Goal: Communication & Community: Answer question/provide support

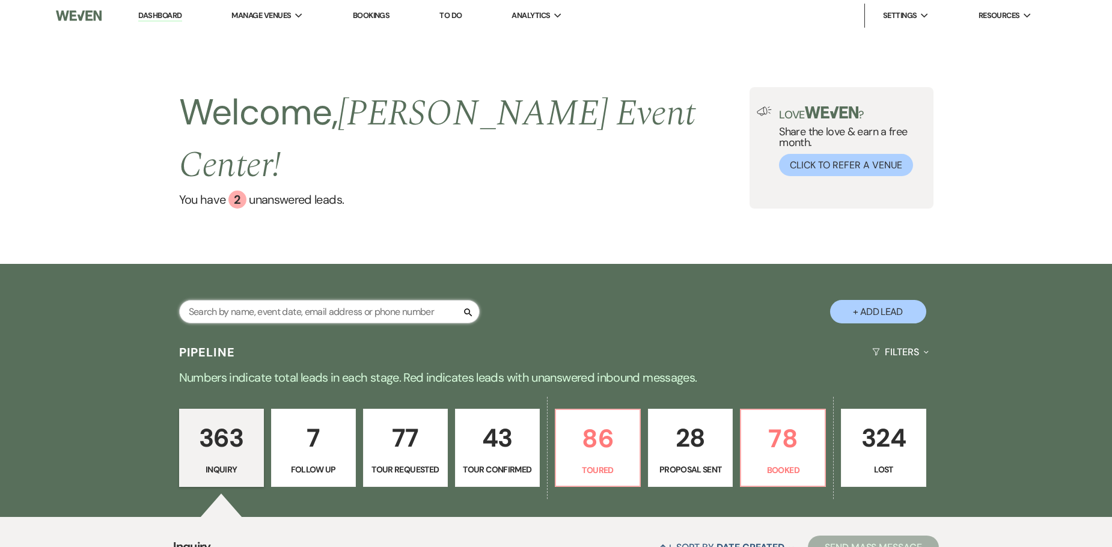
drag, startPoint x: 266, startPoint y: 285, endPoint x: 234, endPoint y: 304, distance: 36.9
click at [267, 300] on input "text" at bounding box center [329, 311] width 301 height 23
type input "[PERSON_NAME]"
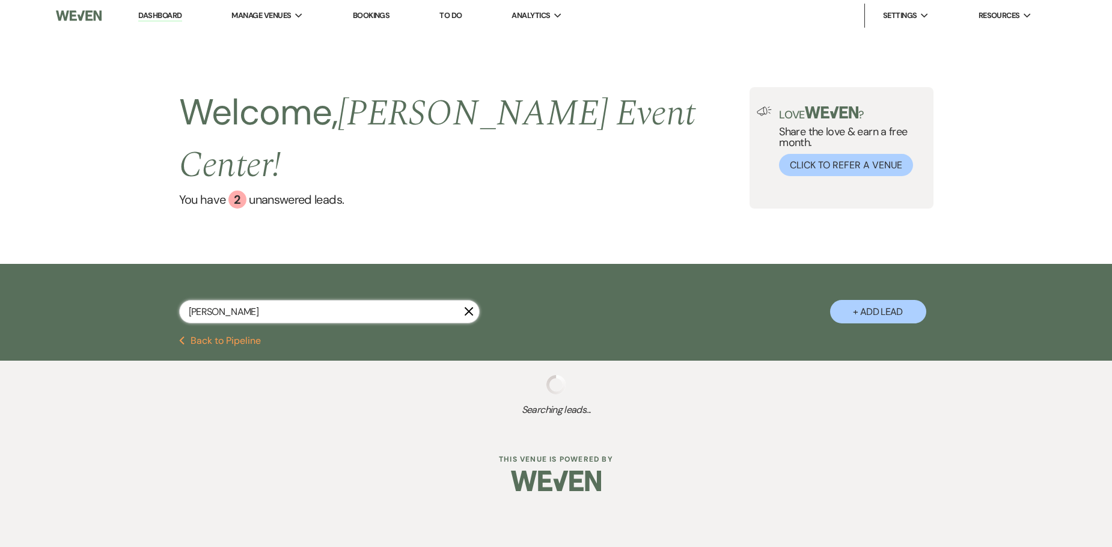
select select "2"
select select "5"
select select "8"
select select "5"
select select "8"
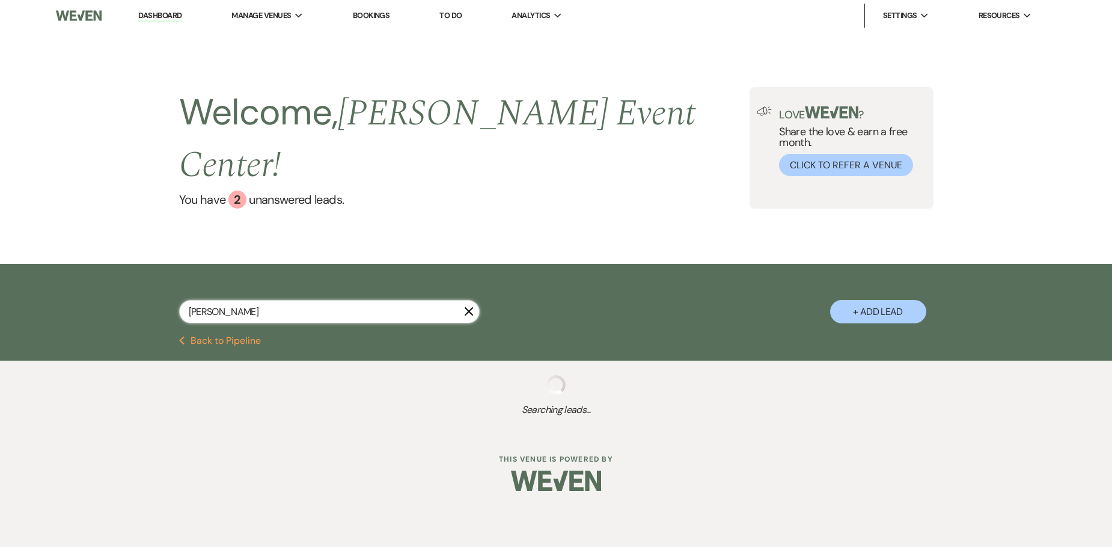
select select "4"
select select "8"
select select "5"
select select "8"
select select "1"
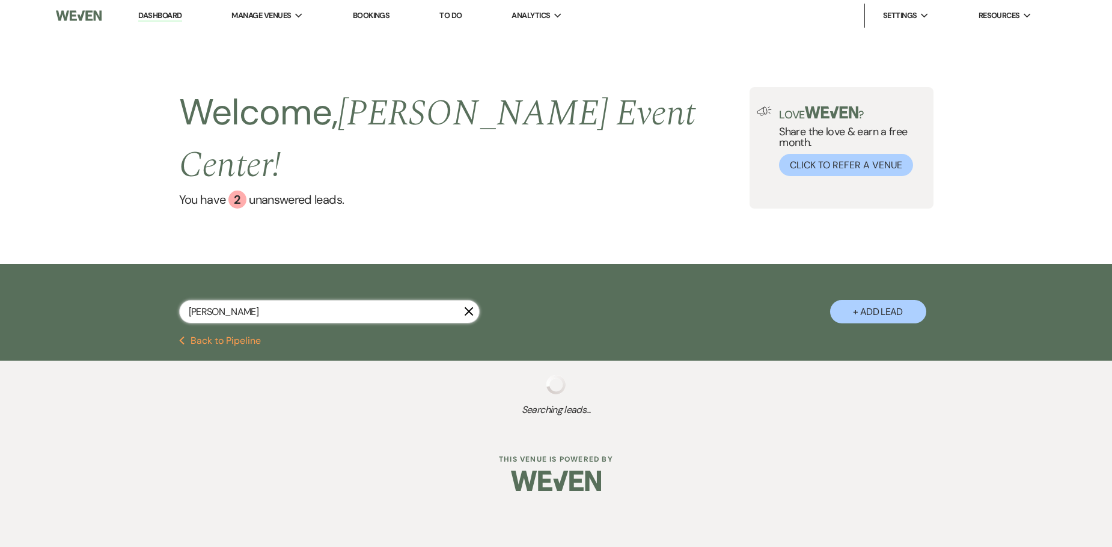
select select "2"
select select "8"
select select "6"
select select "5"
select select "8"
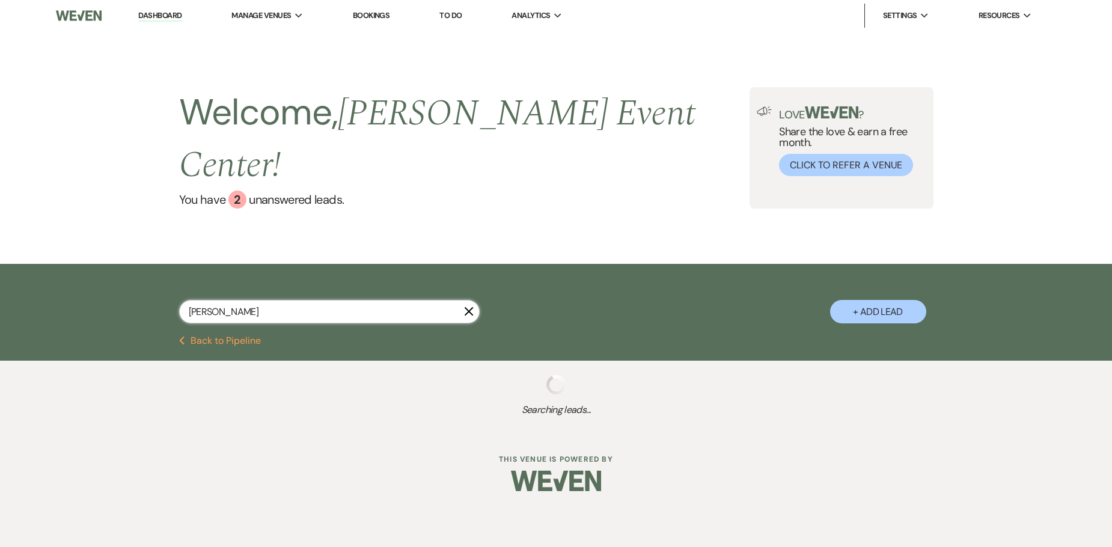
select select "10"
select select "5"
select select "8"
select select "2"
select select "8"
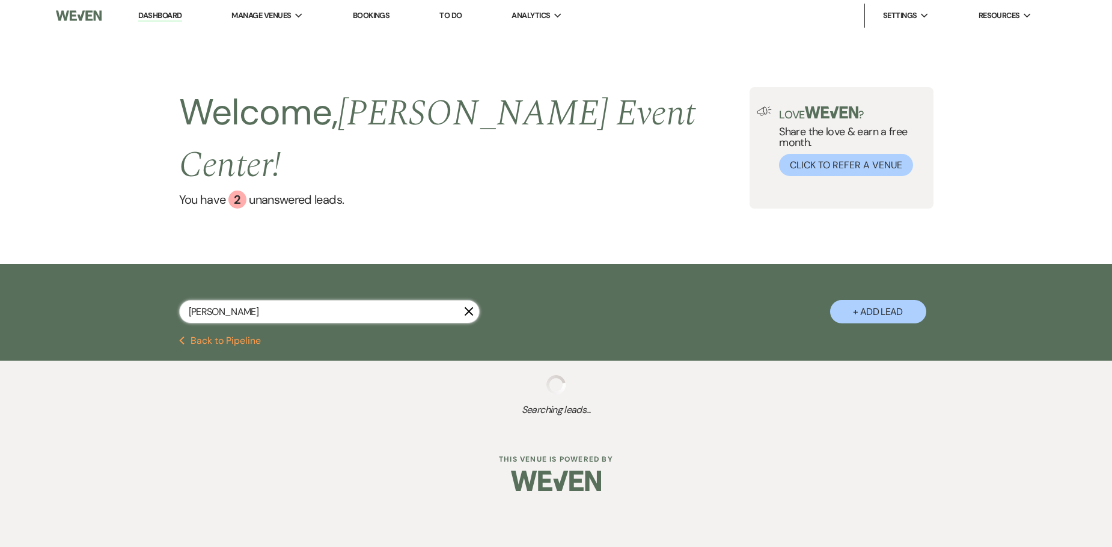
select select "2"
select select "5"
select select "8"
select select "1"
select select "8"
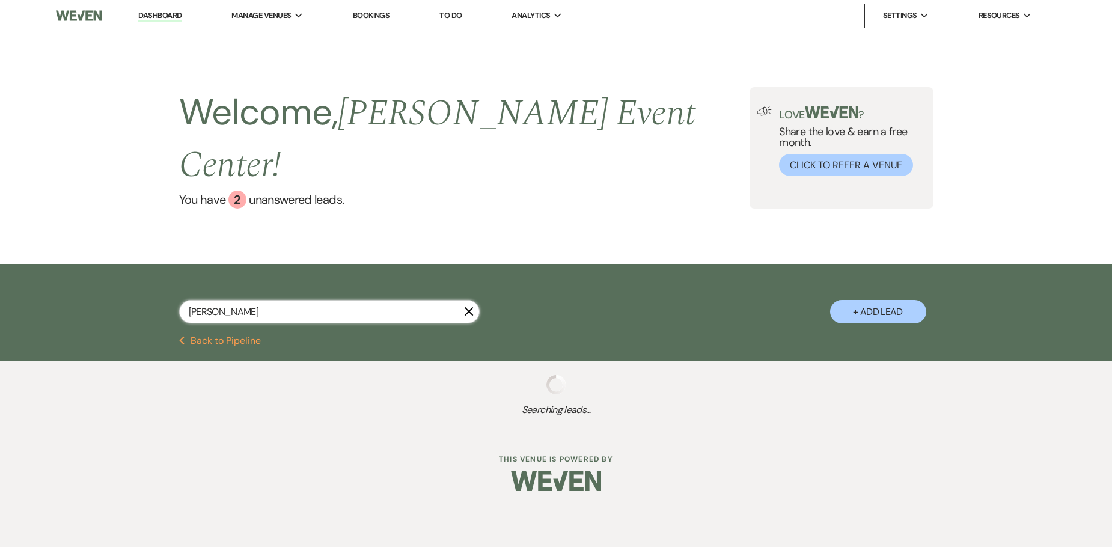
select select "2"
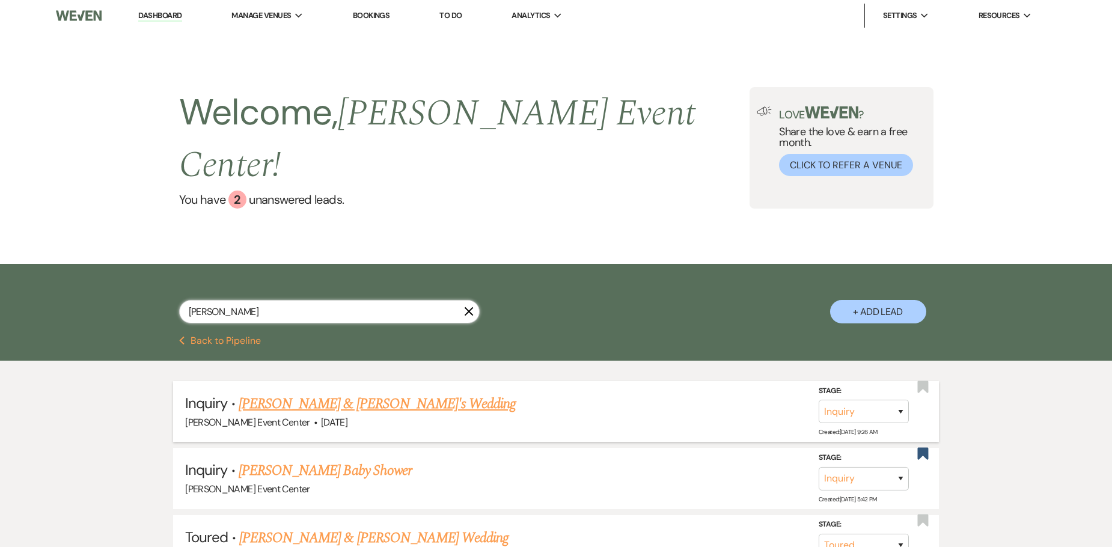
type input "[PERSON_NAME]"
click at [336, 393] on link "[PERSON_NAME] & [PERSON_NAME]'s Wedding" at bounding box center [378, 404] width 278 height 22
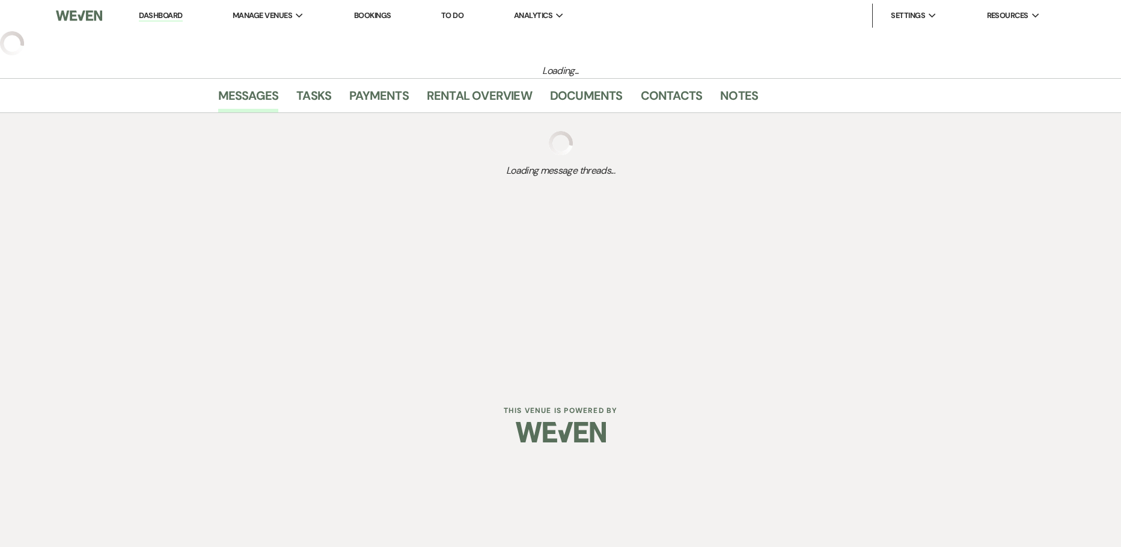
select select "5"
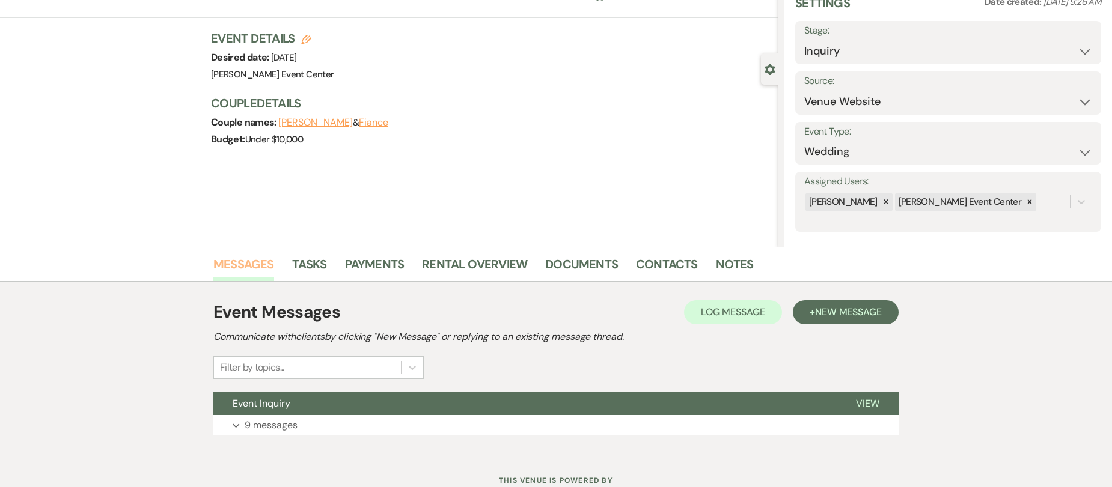
scroll to position [98, 0]
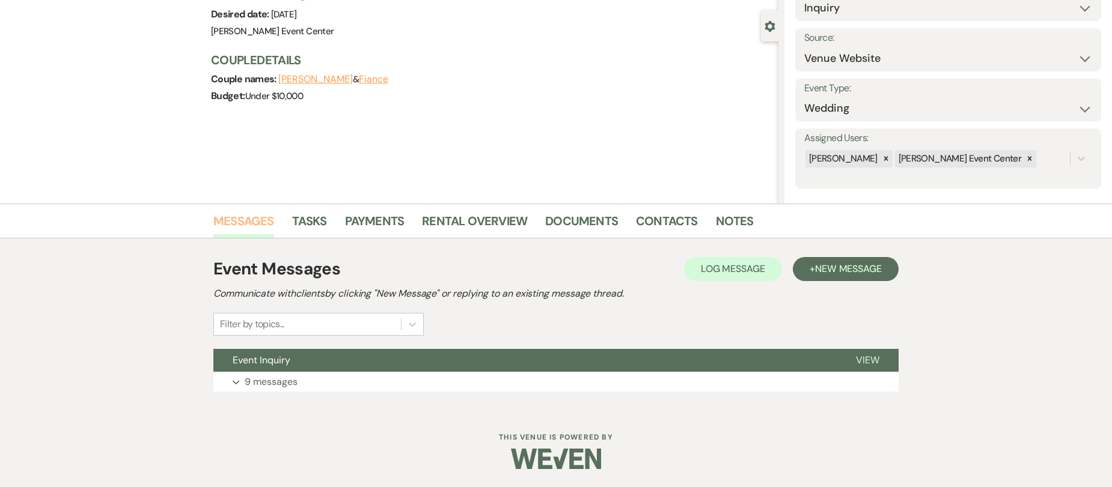
click at [246, 227] on link "Messages" at bounding box center [243, 225] width 61 height 26
click at [270, 373] on div "Event Inquiry View Expand 9 messages" at bounding box center [555, 370] width 685 height 43
click at [270, 385] on p "9 messages" at bounding box center [271, 382] width 53 height 16
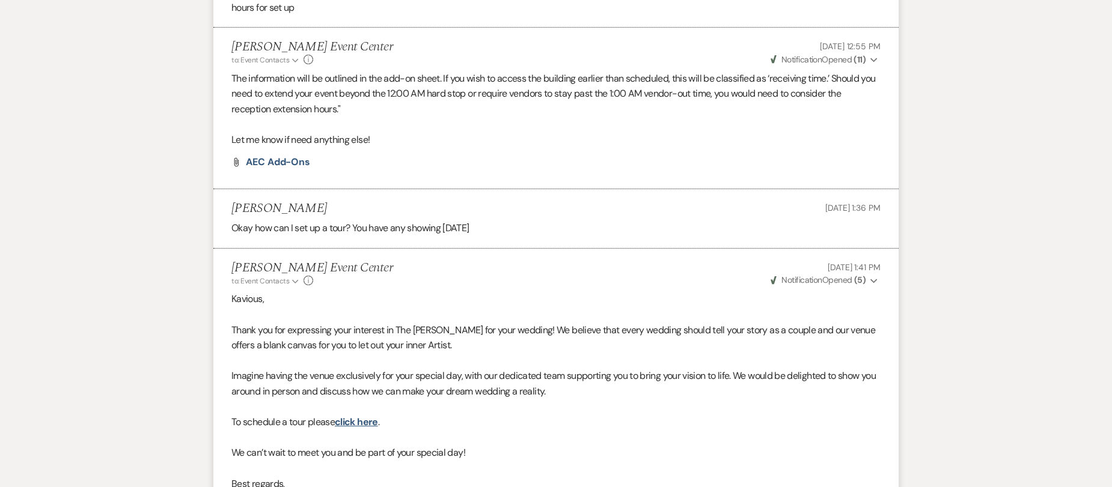
scroll to position [1589, 0]
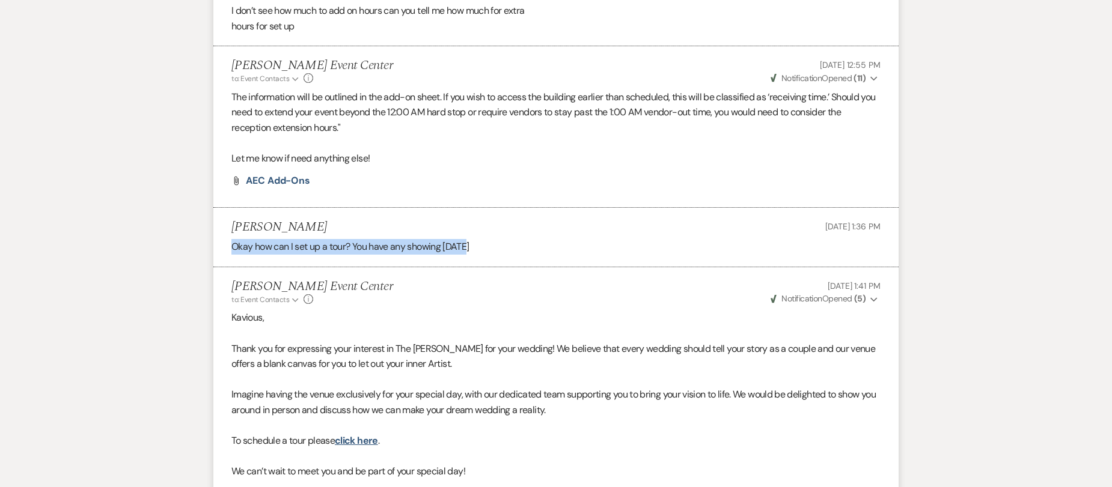
drag, startPoint x: 516, startPoint y: 246, endPoint x: 218, endPoint y: 256, distance: 298.9
click at [218, 256] on li "[PERSON_NAME] [DATE] 1:36 PM Okay how can I set up a tour? You have any showing…" at bounding box center [555, 238] width 685 height 60
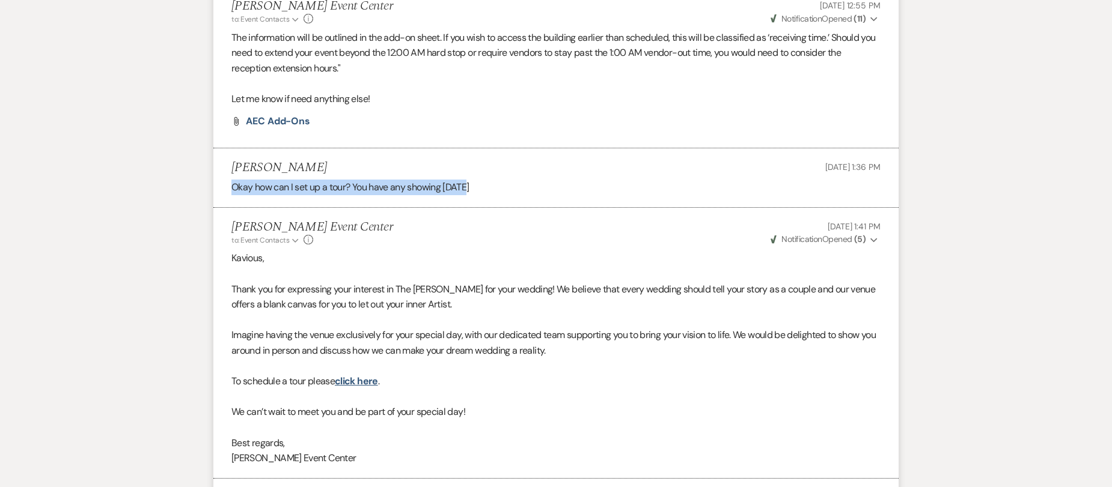
scroll to position [1769, 0]
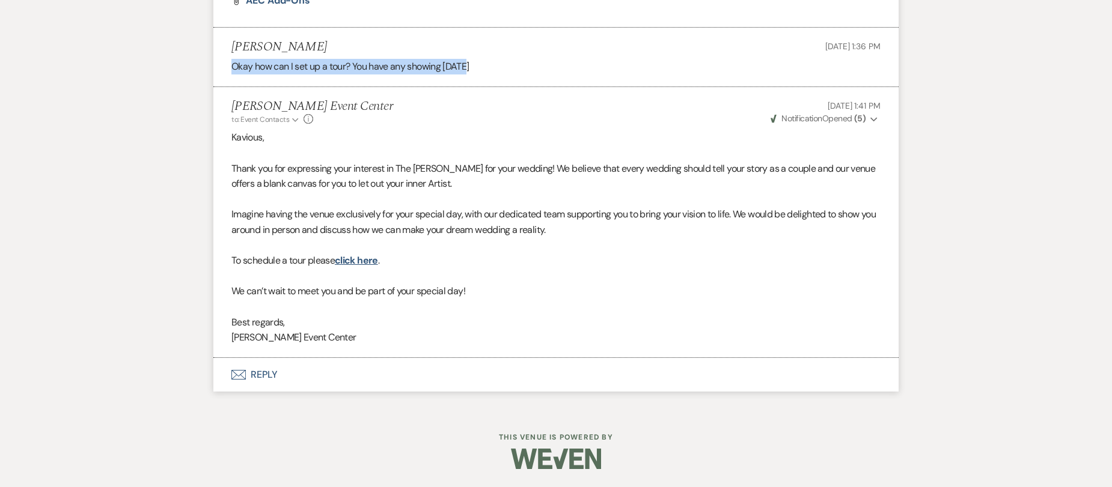
click at [255, 370] on button "Envelope Reply" at bounding box center [555, 375] width 685 height 34
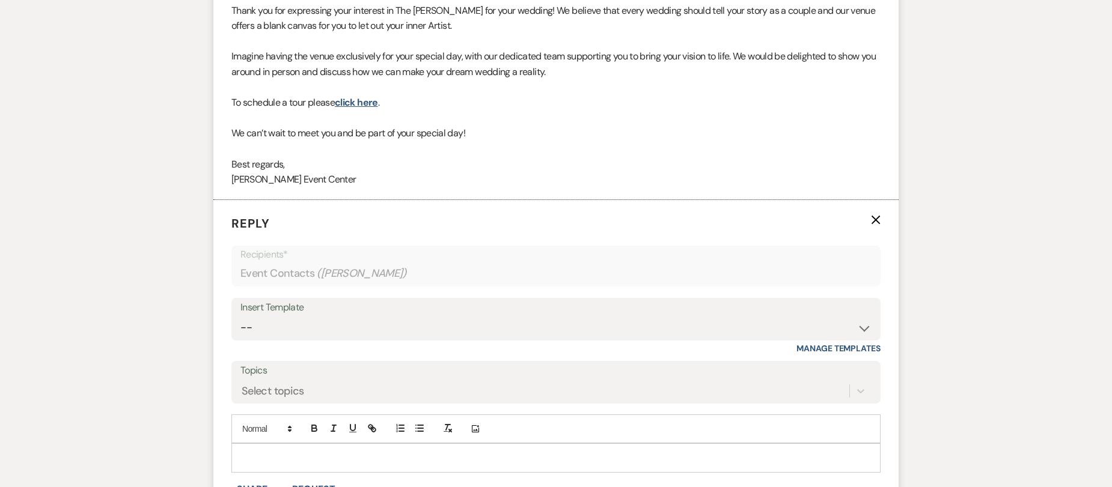
scroll to position [1998, 0]
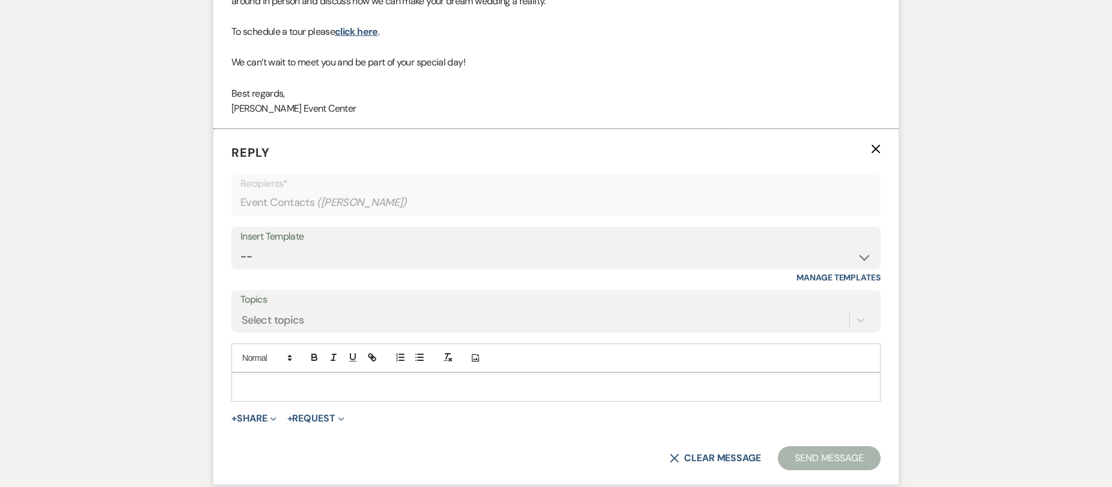
click at [356, 395] on div at bounding box center [556, 387] width 648 height 28
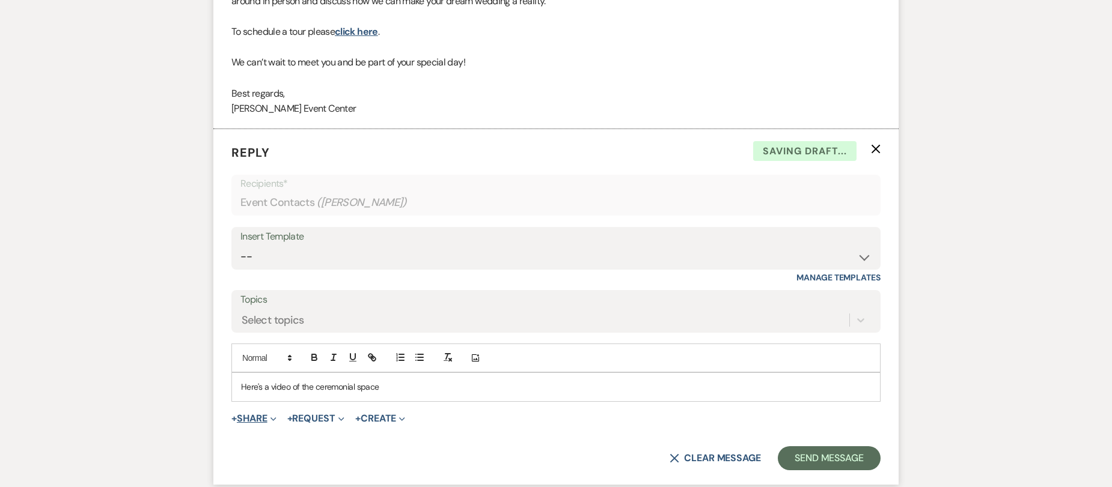
click at [246, 422] on button "+ Share Expand" at bounding box center [253, 419] width 45 height 10
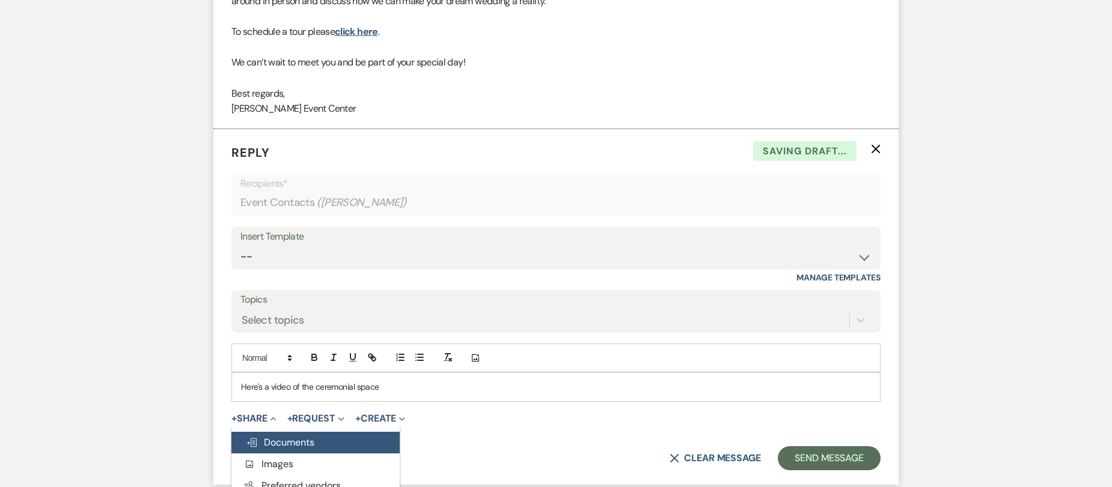
click at [264, 436] on button "Doc Upload Documents" at bounding box center [315, 443] width 168 height 22
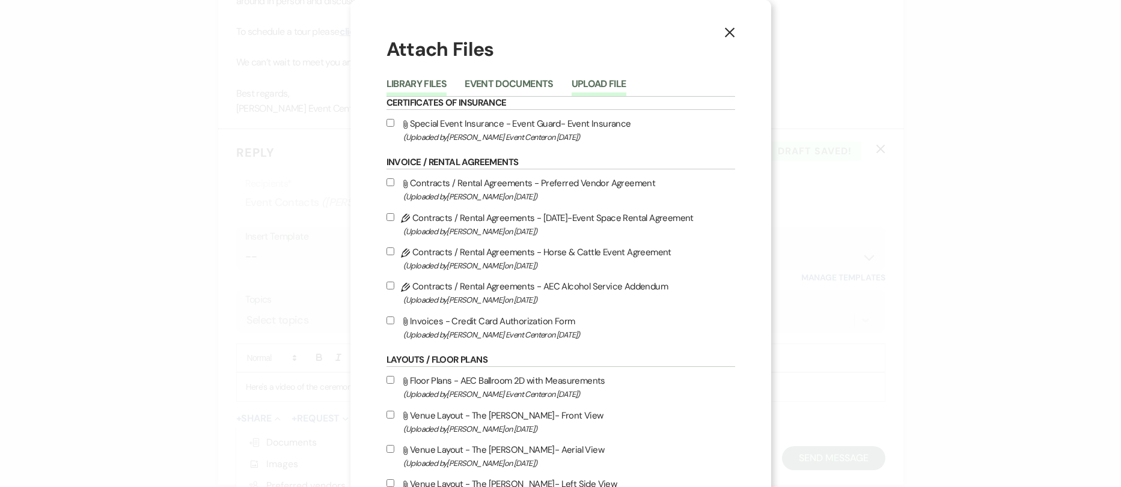
click at [586, 80] on button "Upload File" at bounding box center [599, 87] width 55 height 17
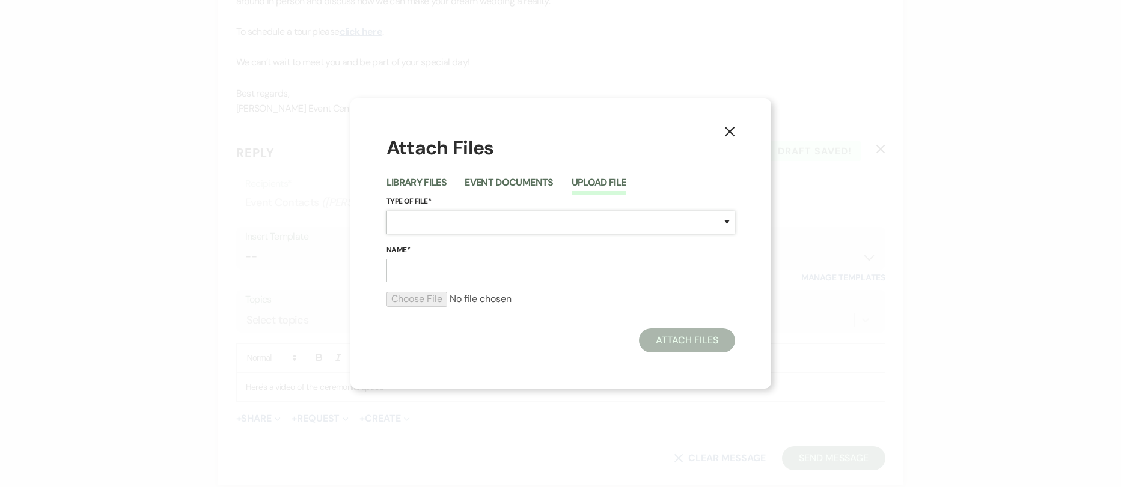
click at [467, 218] on select "Special Event Insurance Vendor Certificate of Insurance Contracts / Rental Agre…" at bounding box center [560, 222] width 349 height 23
select select "25"
click at [386, 211] on select "Special Event Insurance Vendor Certificate of Insurance Contracts / Rental Agre…" at bounding box center [560, 222] width 349 height 23
click at [462, 274] on input "Name*" at bounding box center [560, 270] width 349 height 23
type input "Haven Wedding"
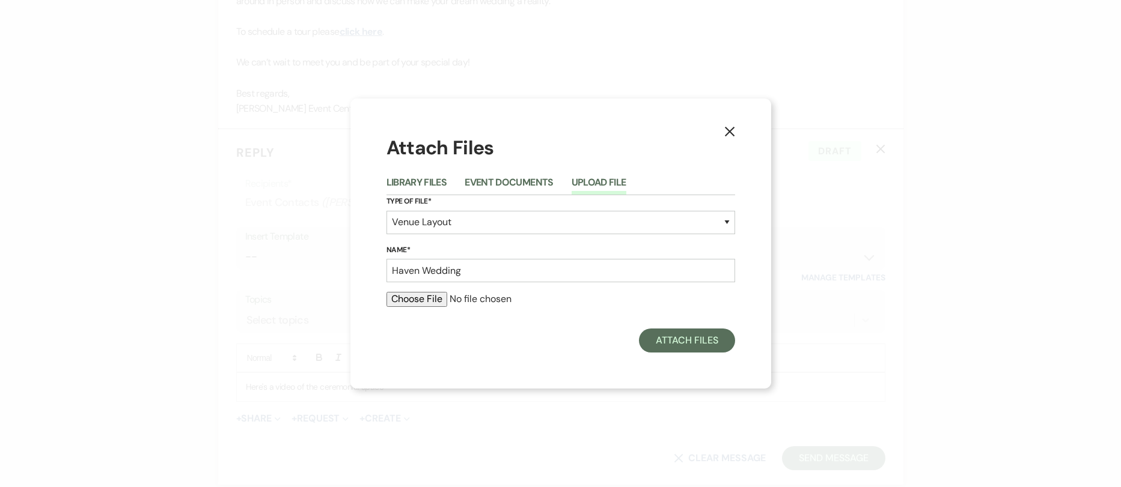
click at [401, 299] on input "file" at bounding box center [560, 299] width 349 height 14
type input "C:\fakepath\IMG_0281.MOV"
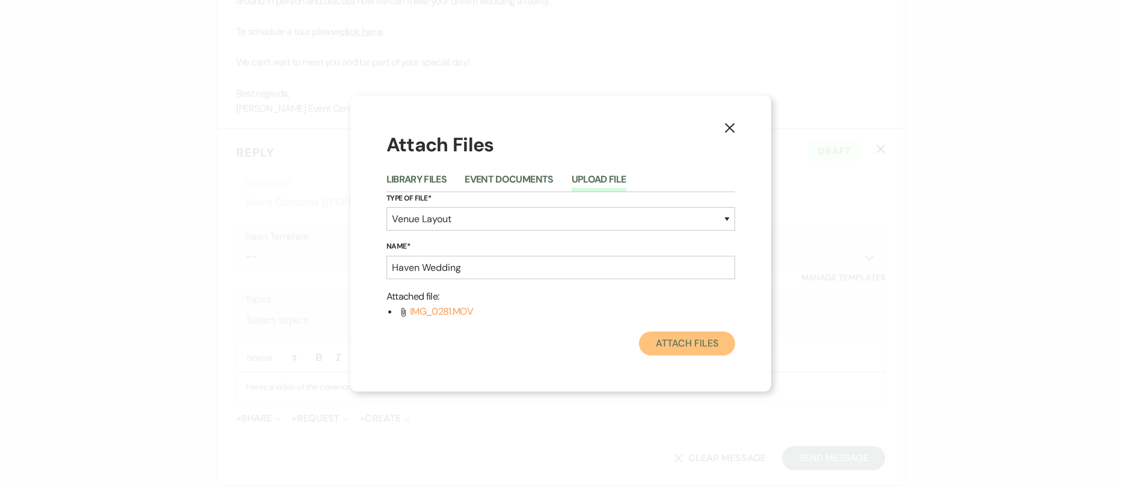
click at [686, 346] on button "Attach Files" at bounding box center [687, 344] width 96 height 24
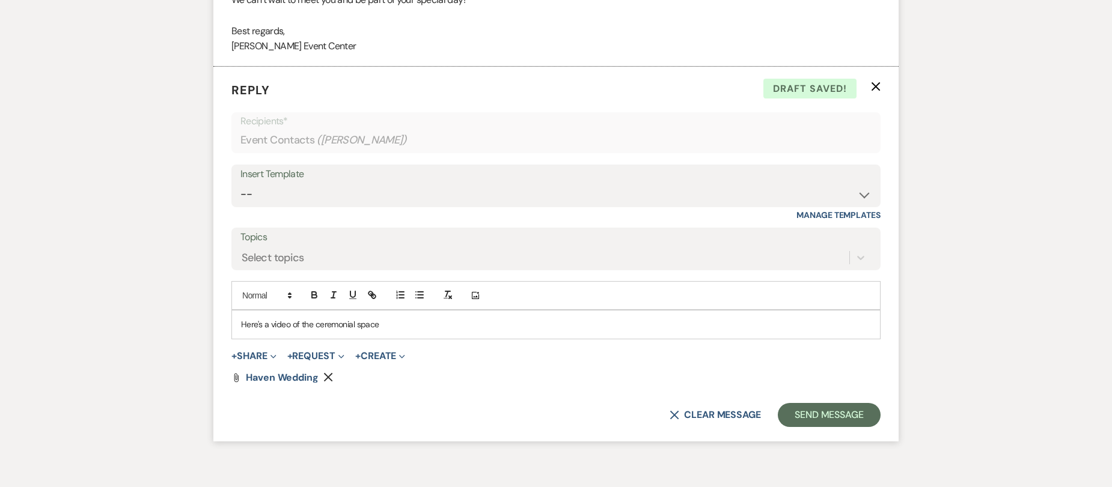
scroll to position [2118, 0]
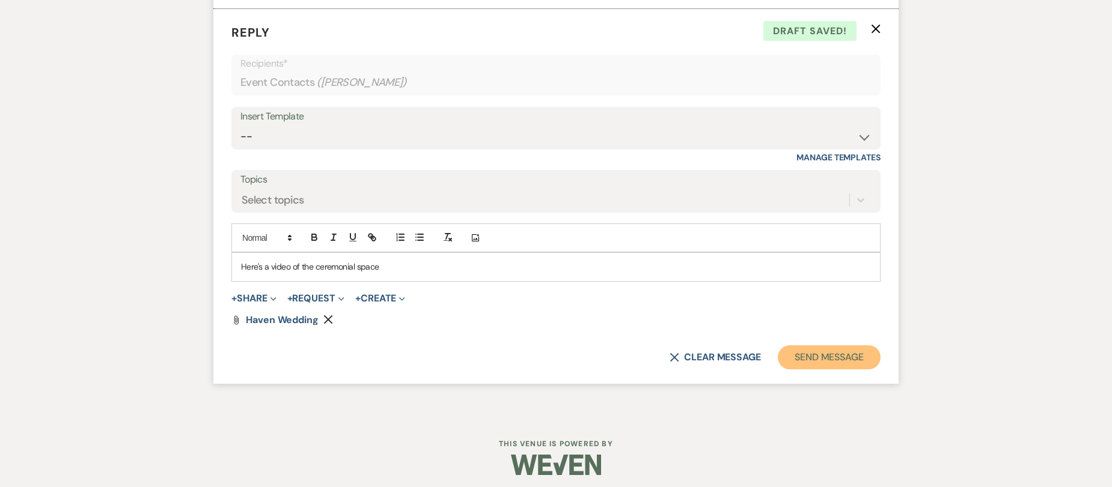
click at [802, 361] on button "Send Message" at bounding box center [829, 358] width 103 height 24
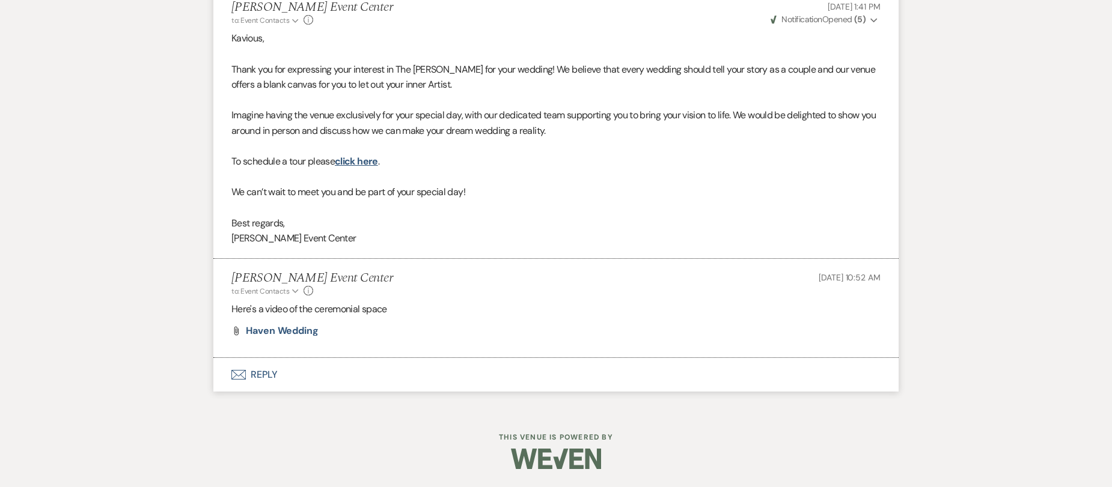
scroll to position [1868, 0]
